Goal: Information Seeking & Learning: Understand process/instructions

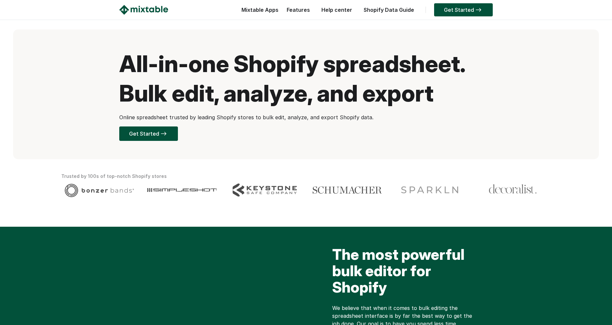
click at [326, 8] on link "Help center" at bounding box center [336, 10] width 37 height 7
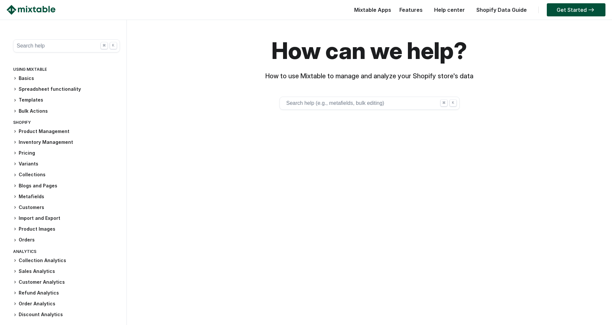
click at [75, 45] on button "Search help ⌘ K" at bounding box center [66, 45] width 107 height 13
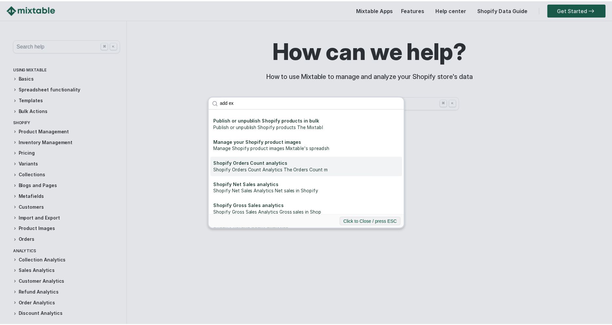
scroll to position [310, 0]
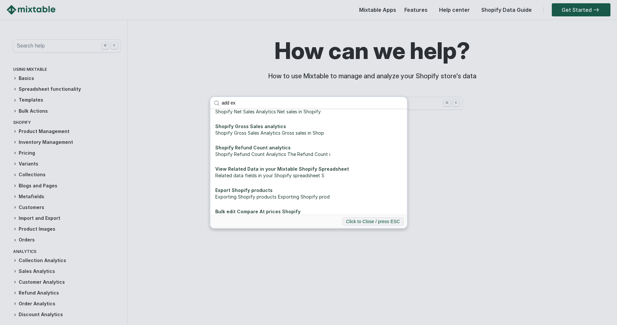
type input "add ex"
click at [167, 164] on div "add ex Bulk edit Shopify metafields Bulk edit Shopify metafields Mixtable's spr…" at bounding box center [308, 162] width 617 height 325
click at [168, 194] on div "add ex Bulk edit Shopify metafields Bulk edit Shopify metafields Mixtable's spr…" at bounding box center [308, 162] width 617 height 325
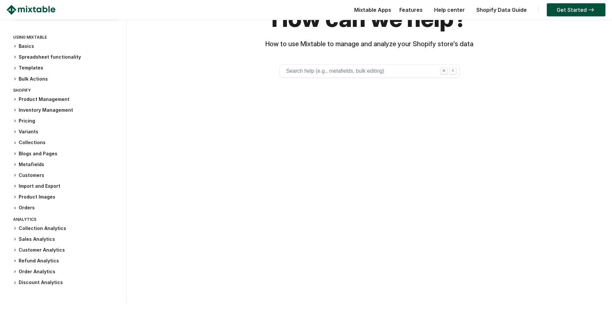
scroll to position [0, 0]
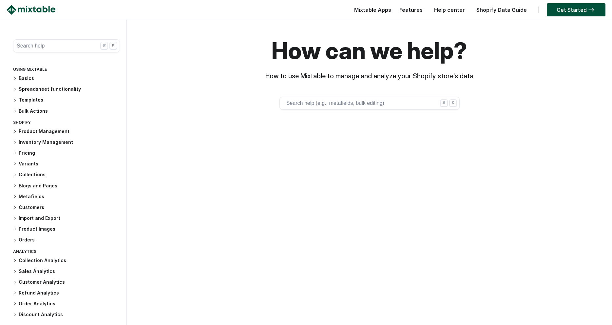
click at [468, 13] on div "Help center" at bounding box center [447, 11] width 41 height 13
click at [462, 10] on link "Help center" at bounding box center [449, 10] width 37 height 7
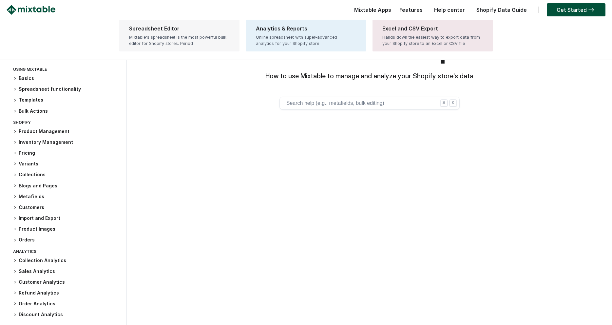
click at [169, 47] on link "Spreadsheet Editor Mixtable's spreadsheet is the most powerful bulk editor for …" at bounding box center [179, 36] width 120 height 32
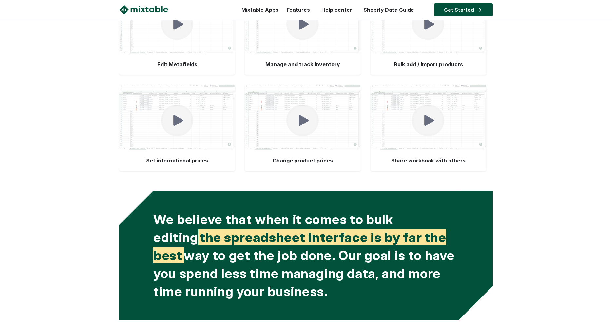
scroll to position [2003, 0]
